Goal: Find specific page/section: Find specific page/section

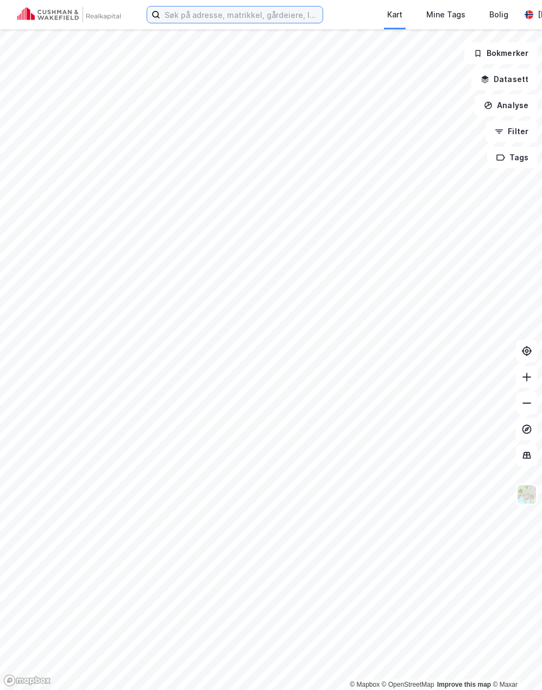
click at [285, 17] on input at bounding box center [241, 15] width 162 height 16
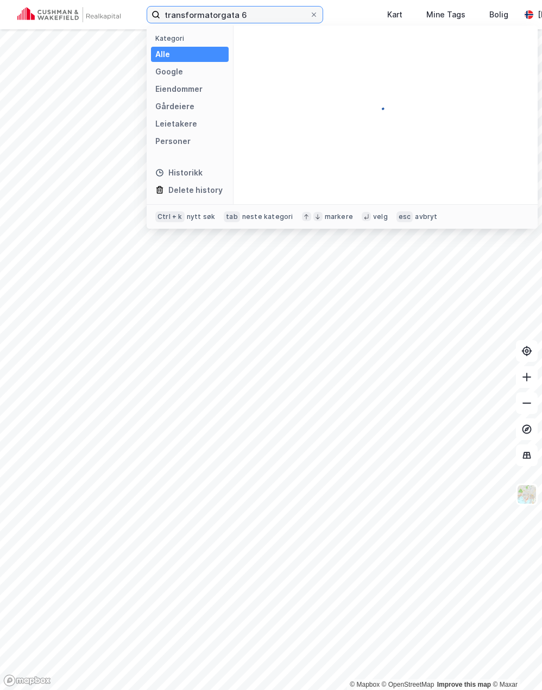
type input "transformatorgata 6"
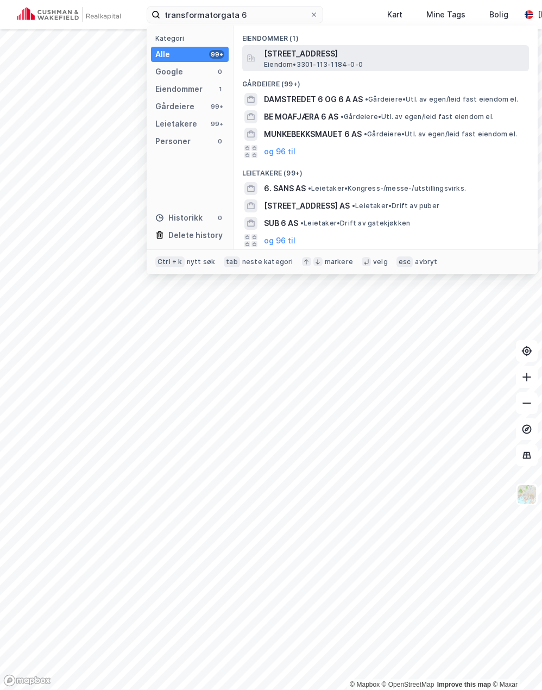
click at [315, 51] on span "[STREET_ADDRESS]" at bounding box center [394, 53] width 261 height 13
